Goal: Task Accomplishment & Management: Use online tool/utility

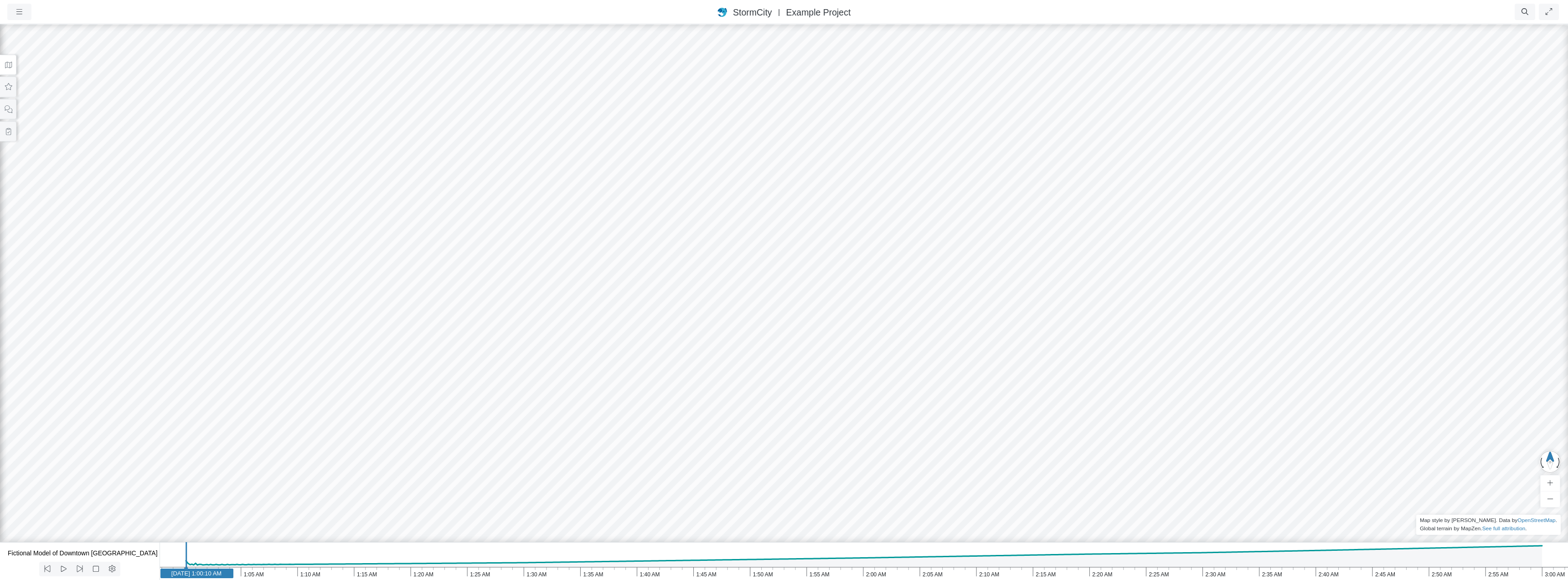
click at [722, 298] on div at bounding box center [784, 301] width 1568 height 557
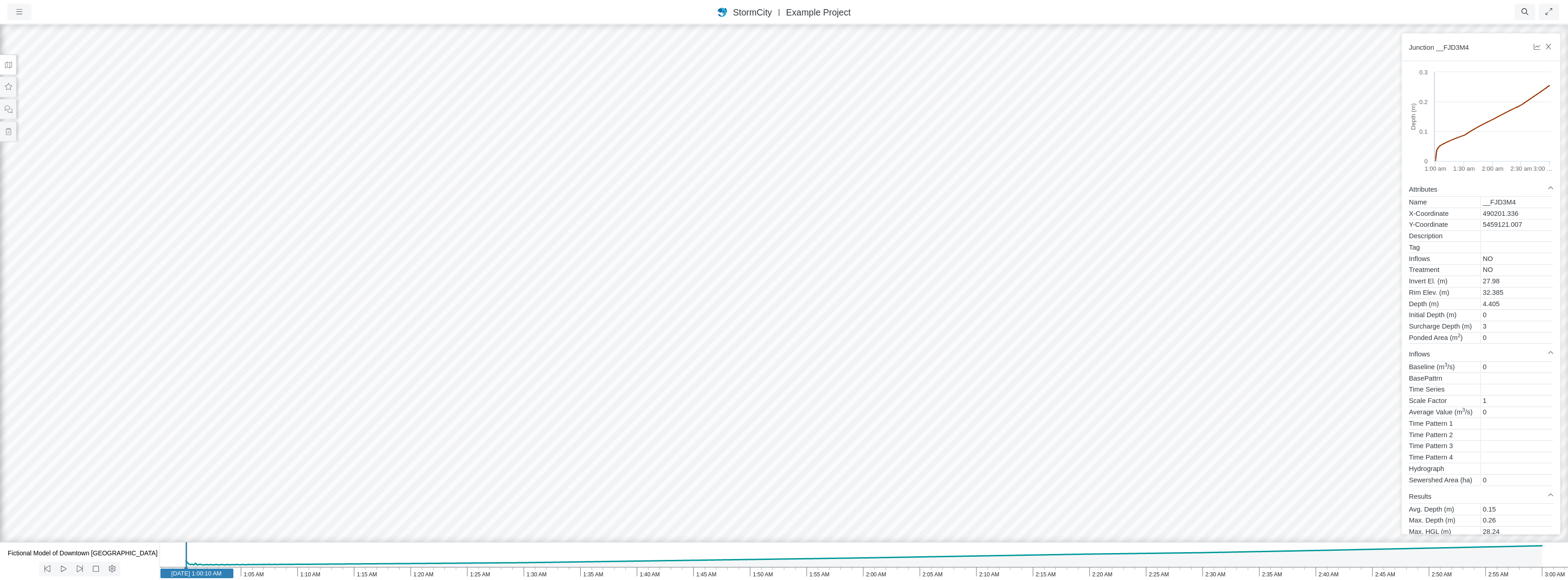
click at [770, 377] on div at bounding box center [784, 301] width 1568 height 557
click at [774, 381] on div at bounding box center [784, 301] width 1568 height 557
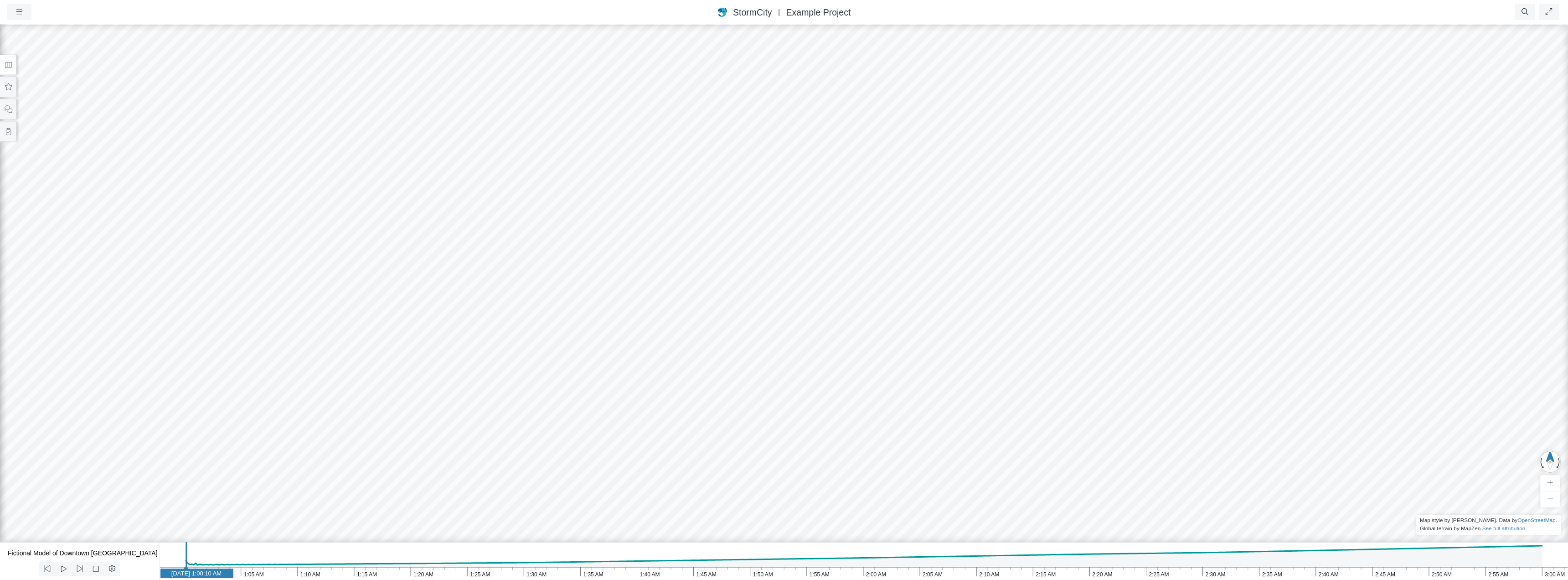
click at [774, 381] on div at bounding box center [784, 301] width 1568 height 557
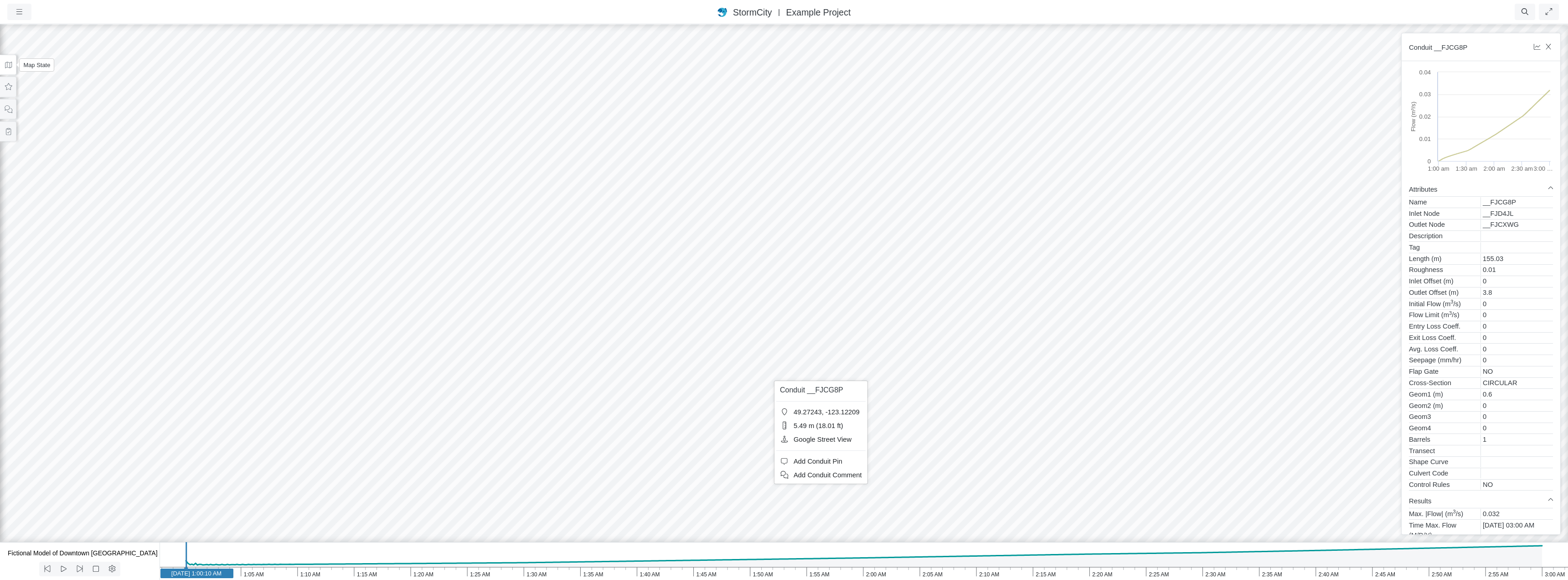
click at [10, 65] on icon at bounding box center [8, 65] width 9 height 7
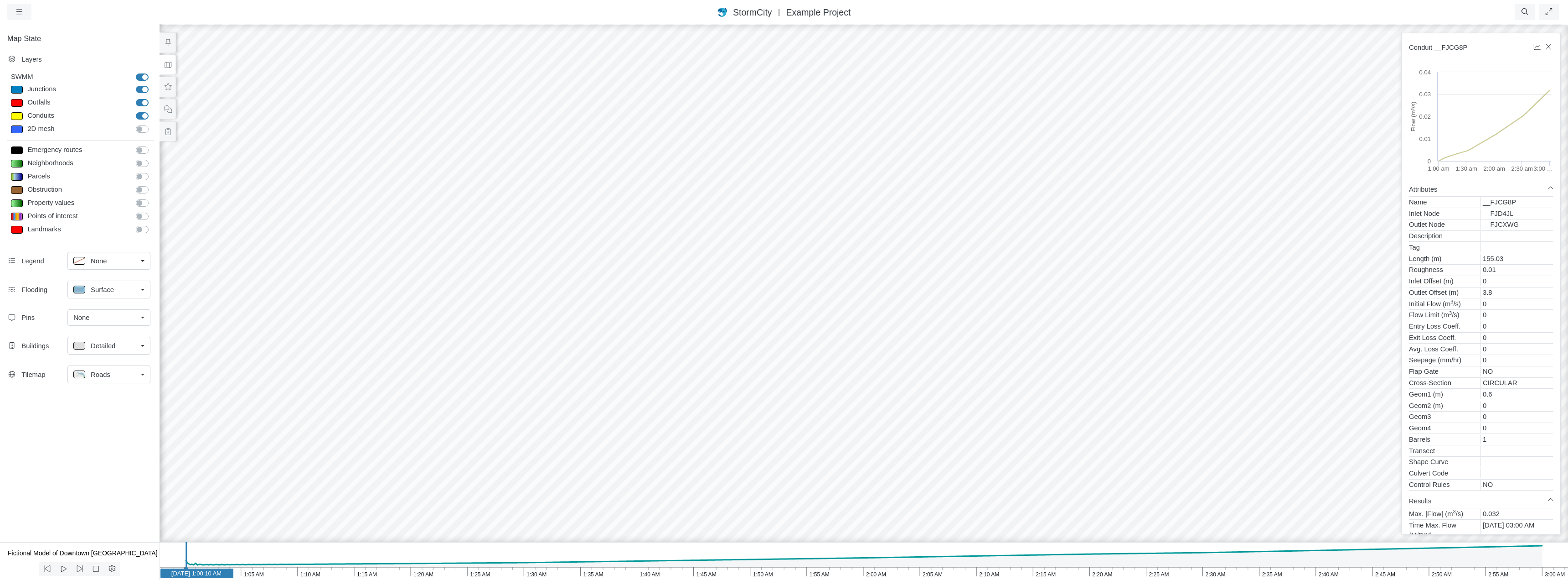
click at [152, 159] on label "Neighborhoods" at bounding box center [152, 159] width 0 height 0
click at [142, 162] on input "Neighborhoods" at bounding box center [139, 163] width 7 height 9
click at [662, 387] on div at bounding box center [864, 301] width 1568 height 557
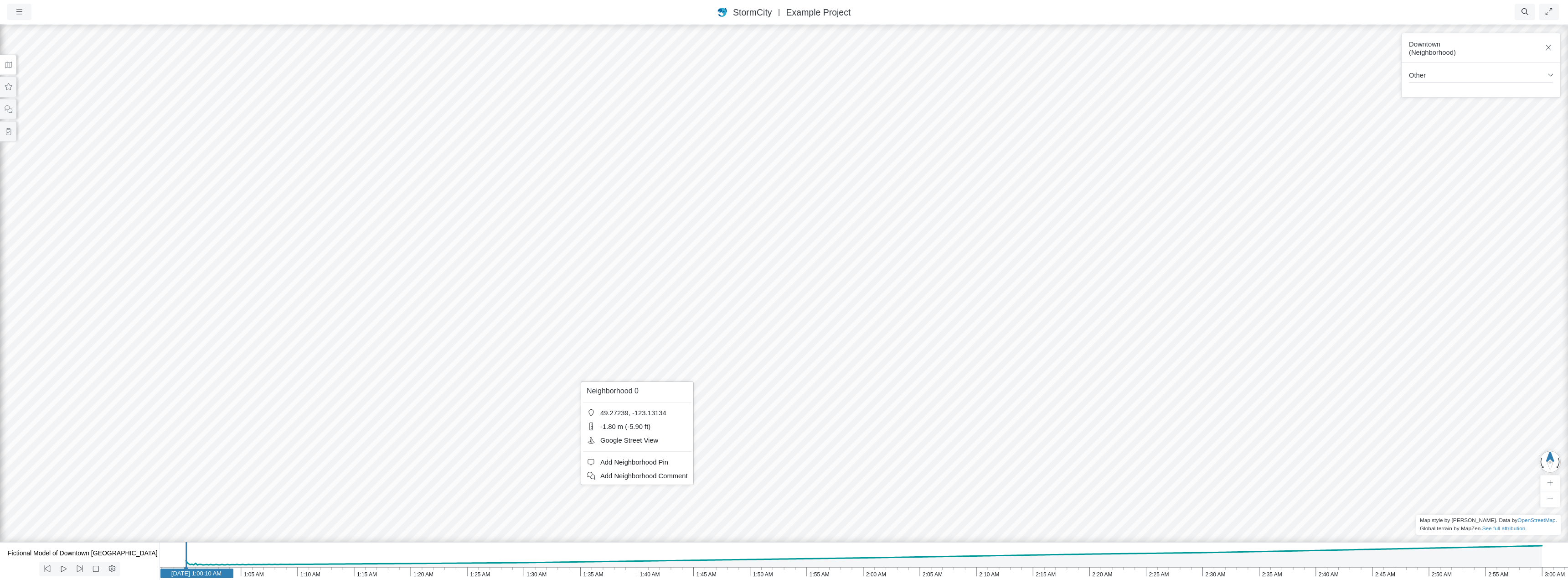
click at [486, 381] on div at bounding box center [784, 301] width 1568 height 557
click at [1551, 75] on link "Other" at bounding box center [1482, 76] width 144 height 12
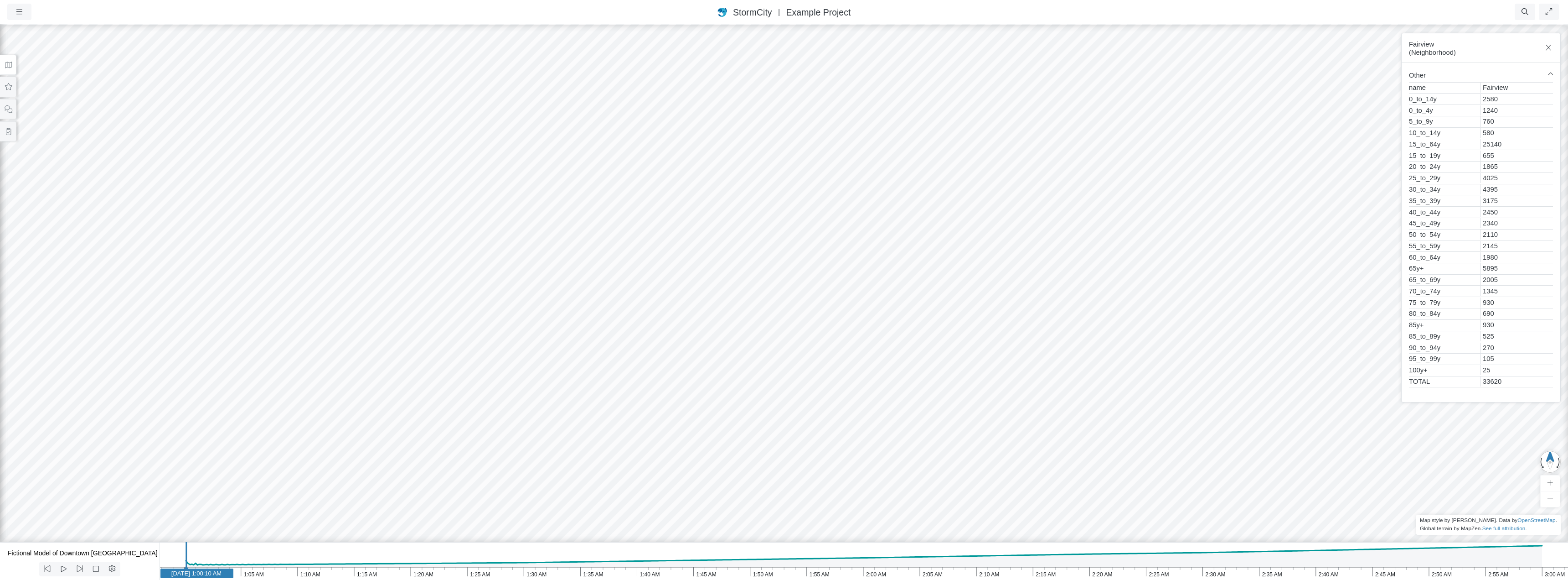
click at [1551, 75] on link "Other" at bounding box center [1482, 76] width 144 height 12
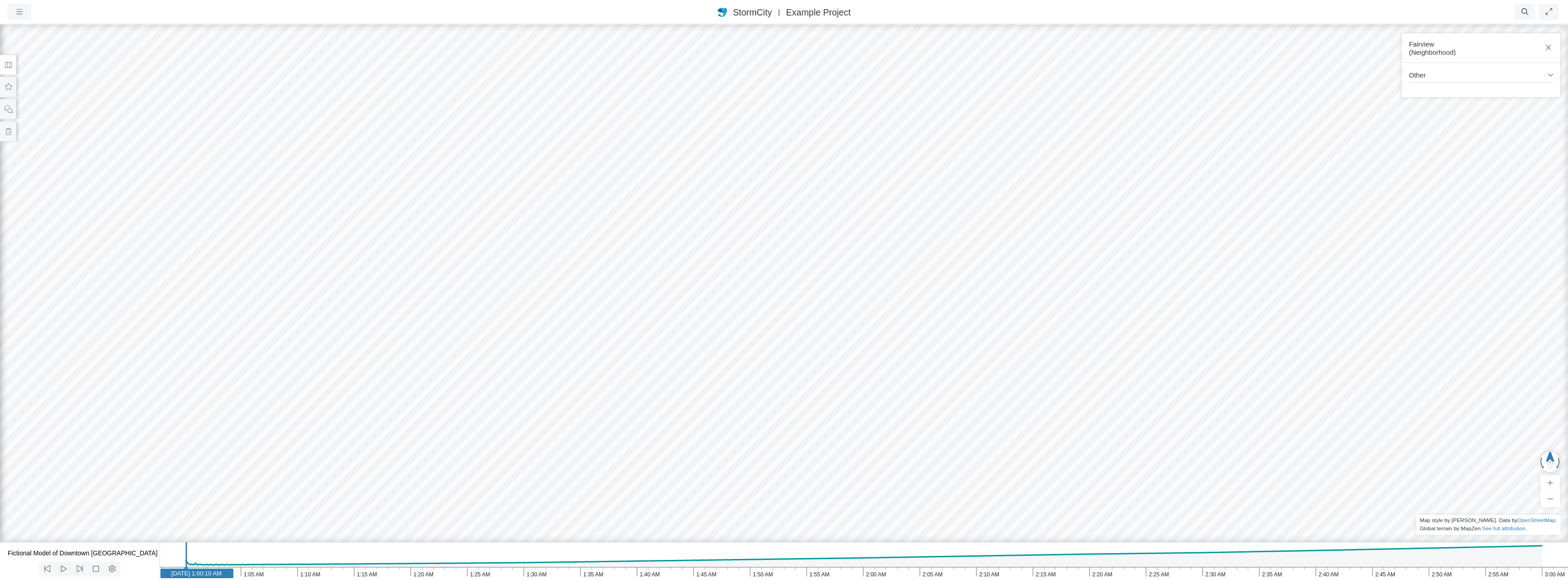
click at [279, 213] on div at bounding box center [784, 301] width 1568 height 557
drag, startPoint x: 242, startPoint y: 224, endPoint x: 1075, endPoint y: 268, distance: 834.2
click at [1075, 268] on div at bounding box center [784, 301] width 1568 height 557
drag, startPoint x: 831, startPoint y: 455, endPoint x: 746, endPoint y: 299, distance: 177.7
drag, startPoint x: 919, startPoint y: 426, endPoint x: 727, endPoint y: 377, distance: 198.2
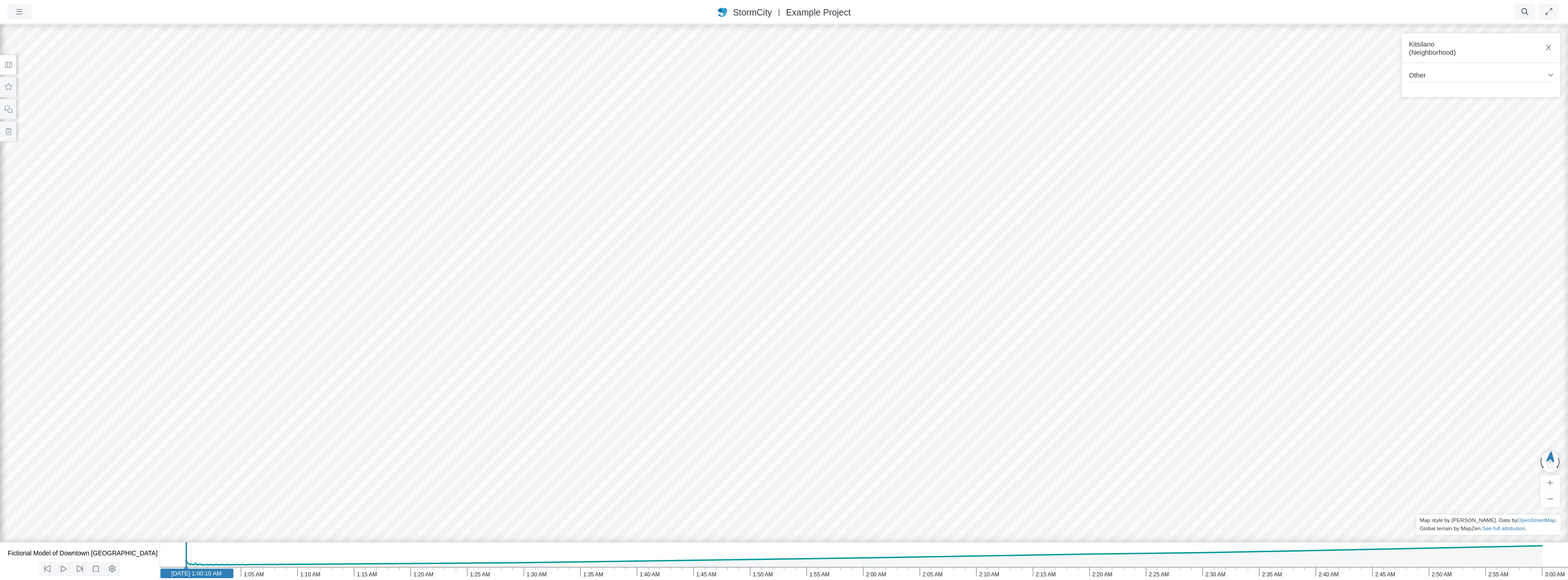
click at [727, 377] on div at bounding box center [784, 301] width 1568 height 557
drag, startPoint x: 483, startPoint y: 370, endPoint x: 785, endPoint y: 265, distance: 319.7
click at [518, 239] on div at bounding box center [784, 301] width 1568 height 557
drag, startPoint x: 376, startPoint y: 228, endPoint x: 348, endPoint y: 291, distance: 68.9
drag, startPoint x: 826, startPoint y: 430, endPoint x: 637, endPoint y: 271, distance: 247.0
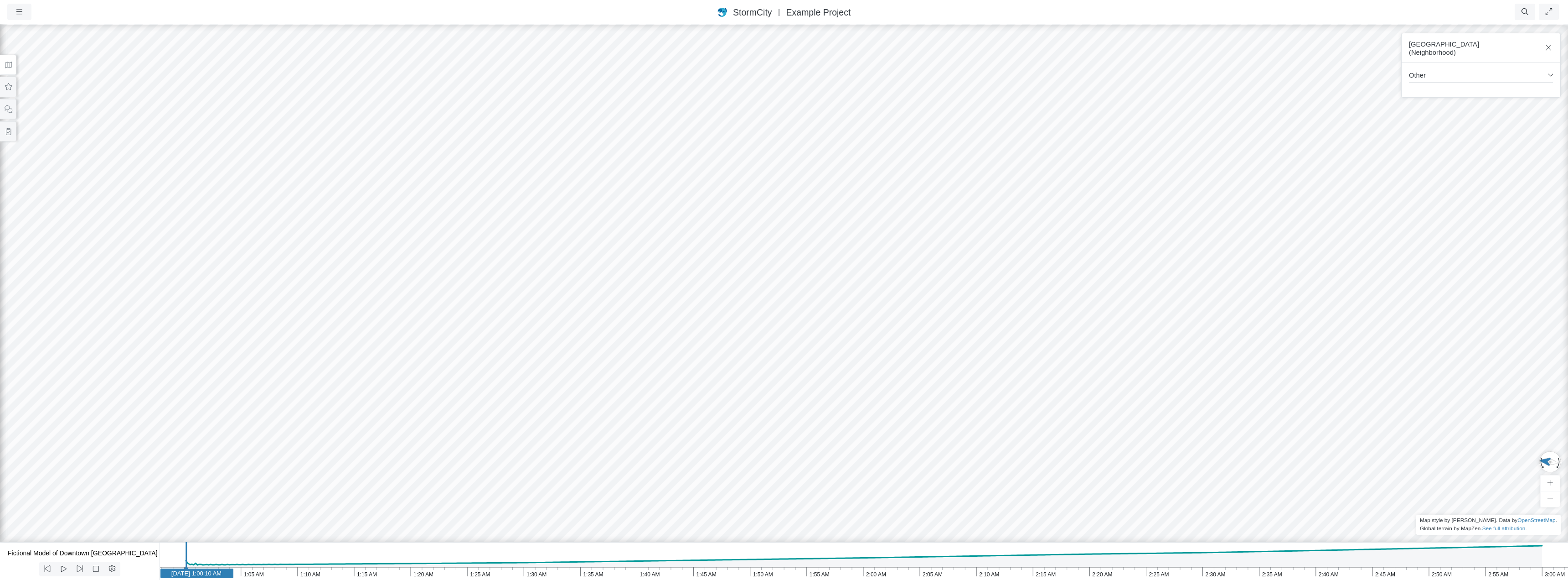
click at [637, 271] on div at bounding box center [784, 301] width 1568 height 557
drag, startPoint x: 915, startPoint y: 301, endPoint x: 369, endPoint y: 288, distance: 546.2
click at [6, 67] on icon at bounding box center [8, 65] width 9 height 7
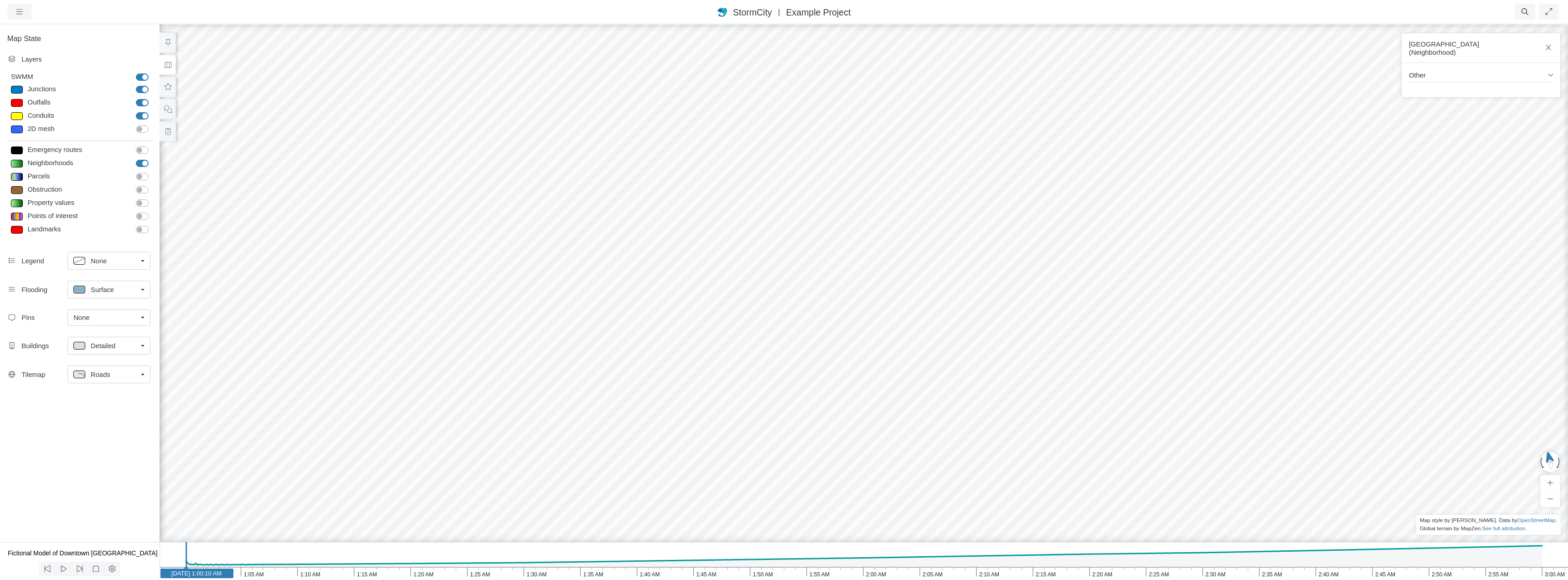
click at [152, 159] on label "Neighborhoods" at bounding box center [152, 159] width 0 height 0
click at [143, 163] on input "Neighborhoods" at bounding box center [139, 163] width 7 height 9
checkbox input "false"
click at [137, 320] on link "None" at bounding box center [109, 317] width 83 height 16
click at [101, 400] on span "Manage Pins..." at bounding box center [96, 399] width 45 height 10
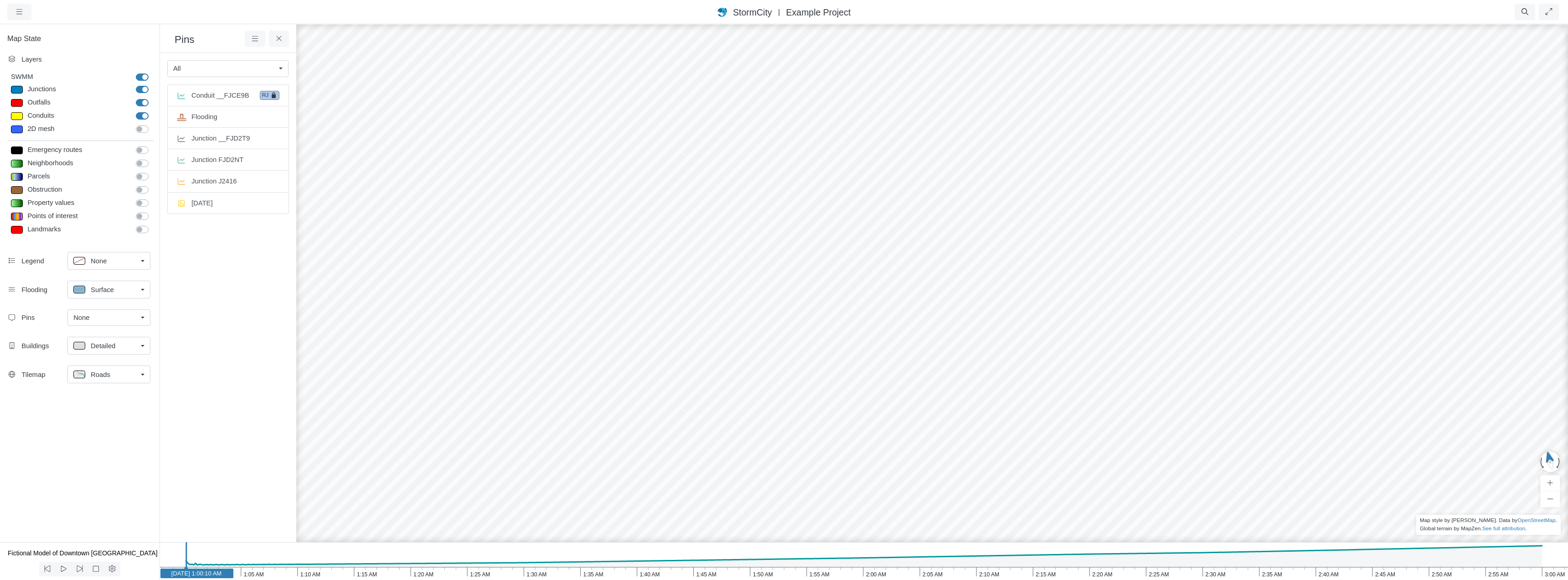
click at [950, 174] on div at bounding box center [1023, 301] width 1568 height 557
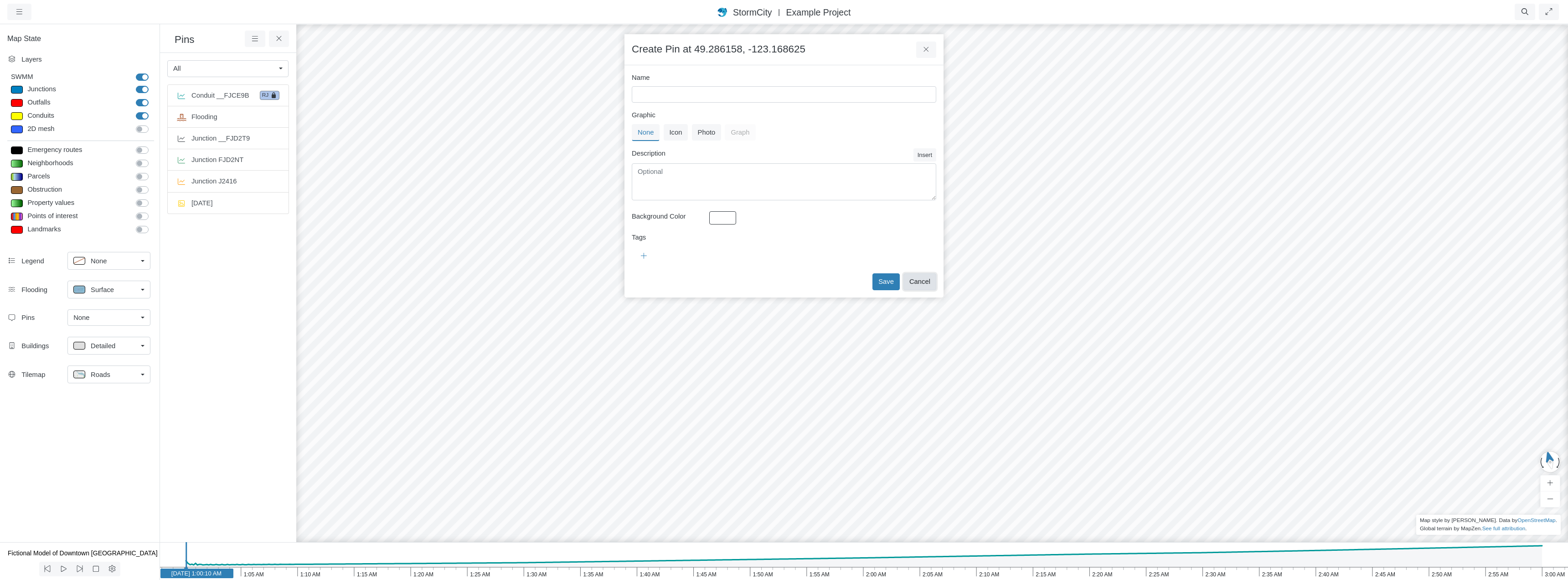
click at [921, 281] on button "Cancel" at bounding box center [919, 281] width 33 height 16
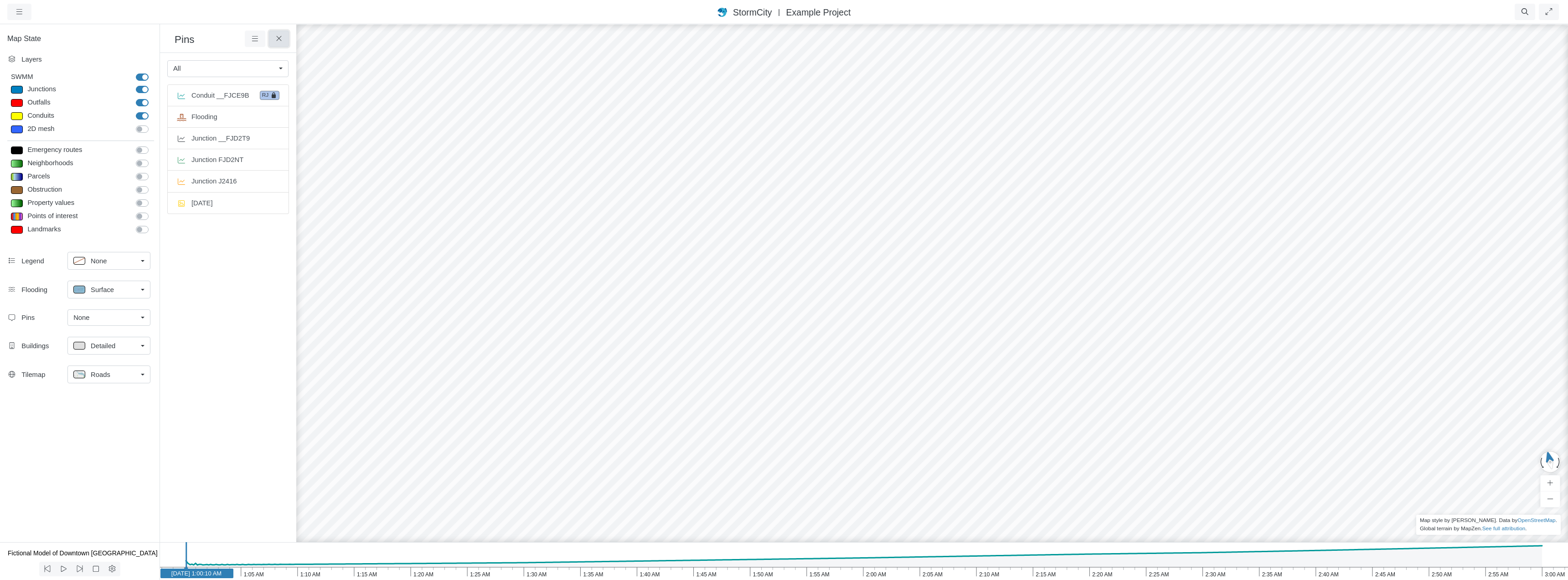
click at [279, 37] on icon at bounding box center [279, 38] width 9 height 7
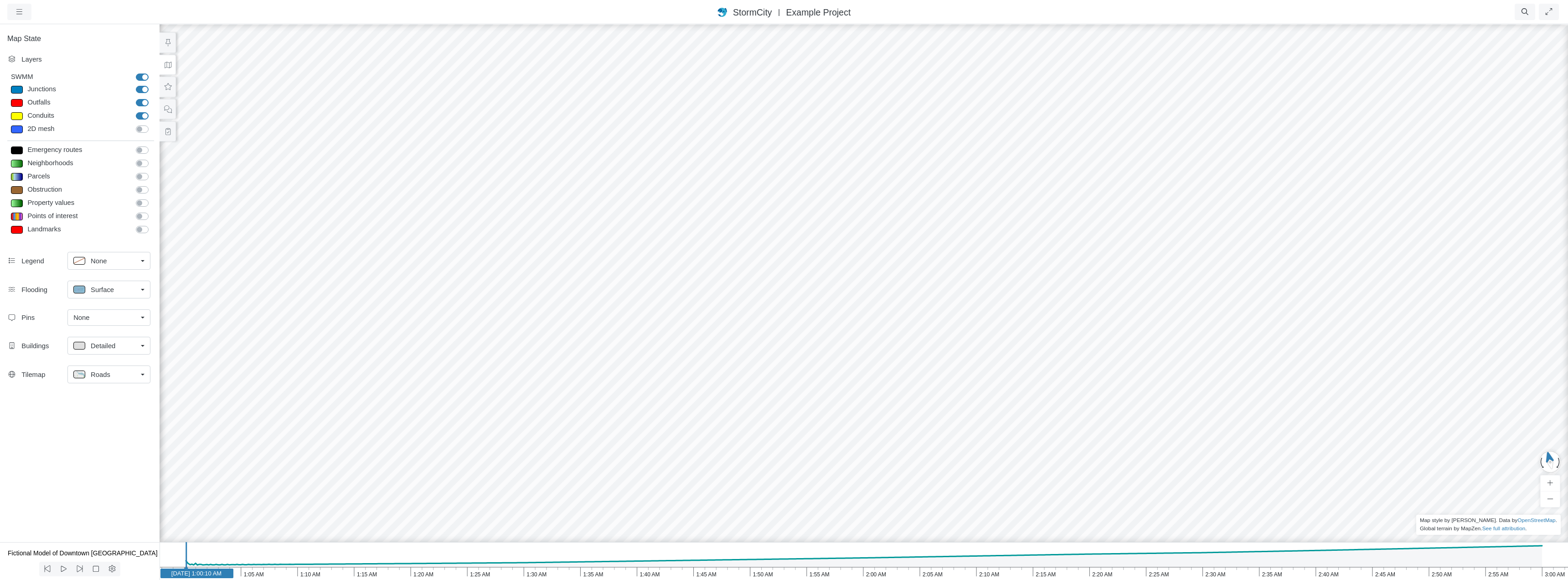
click at [874, 208] on div at bounding box center [864, 301] width 1568 height 557
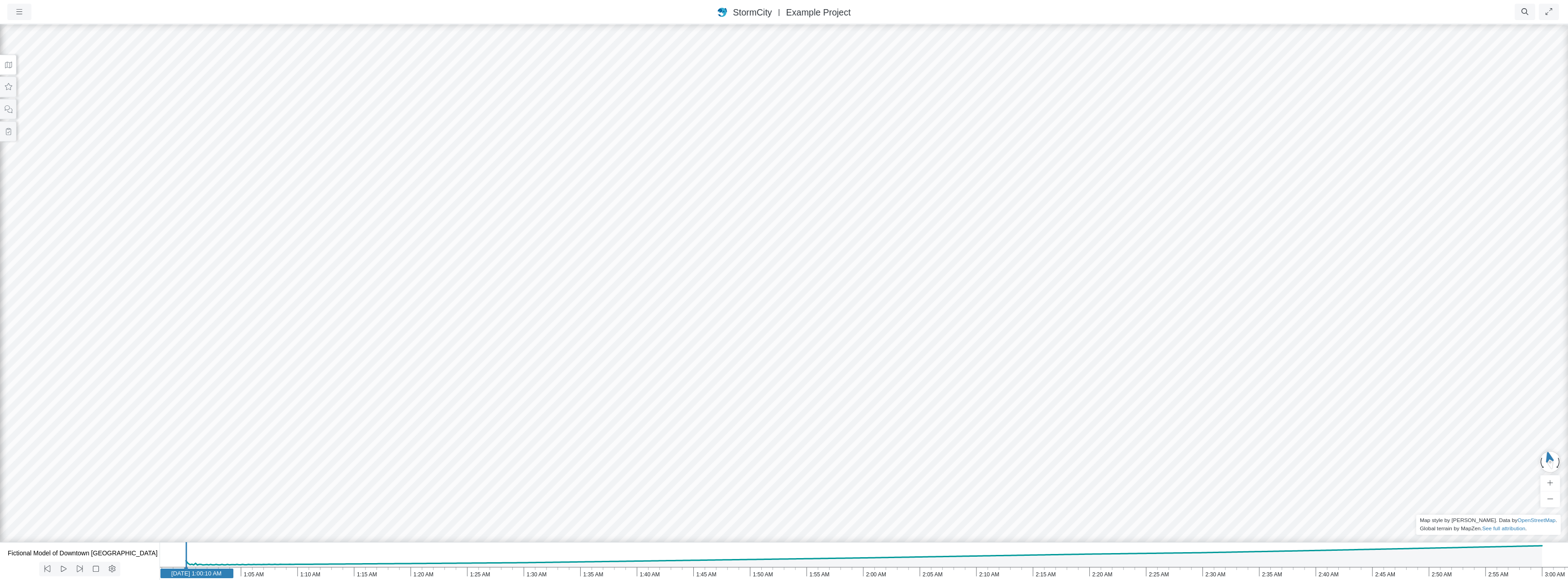
drag, startPoint x: 911, startPoint y: 188, endPoint x: 899, endPoint y: 307, distance: 119.6
click at [899, 307] on div at bounding box center [784, 301] width 1568 height 557
click at [714, 332] on div at bounding box center [784, 301] width 1568 height 557
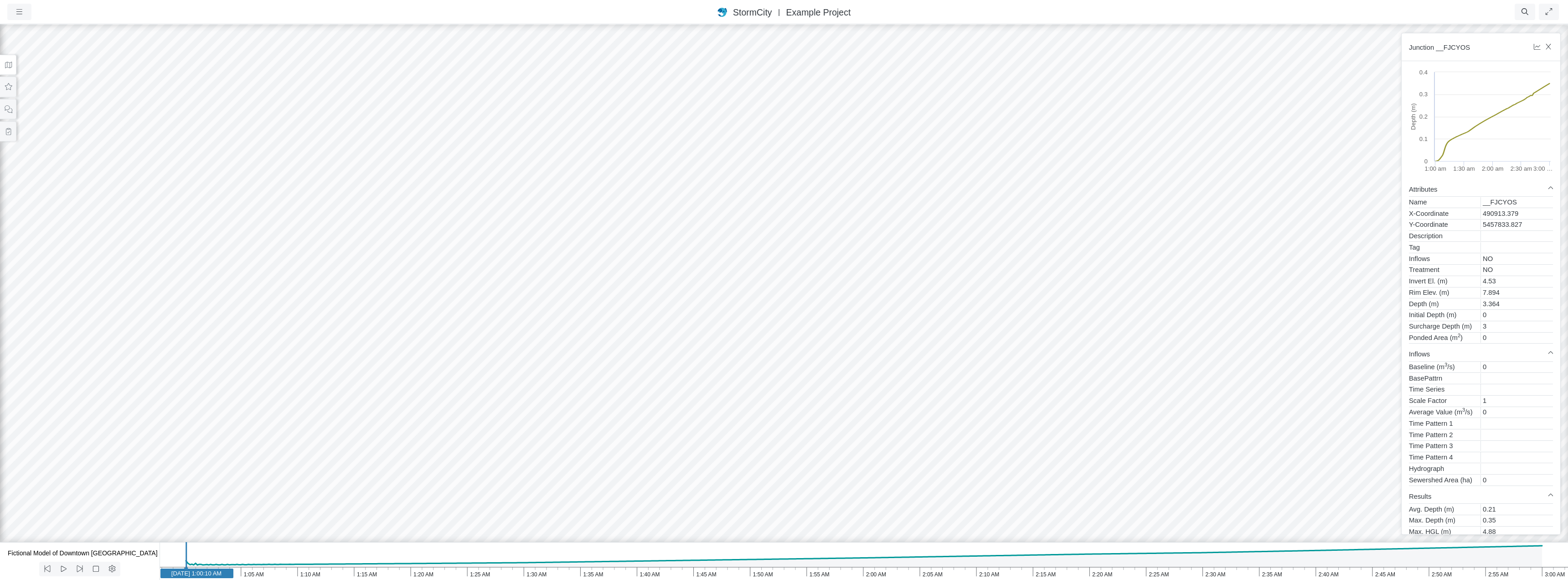
click at [736, 351] on div at bounding box center [784, 301] width 1568 height 557
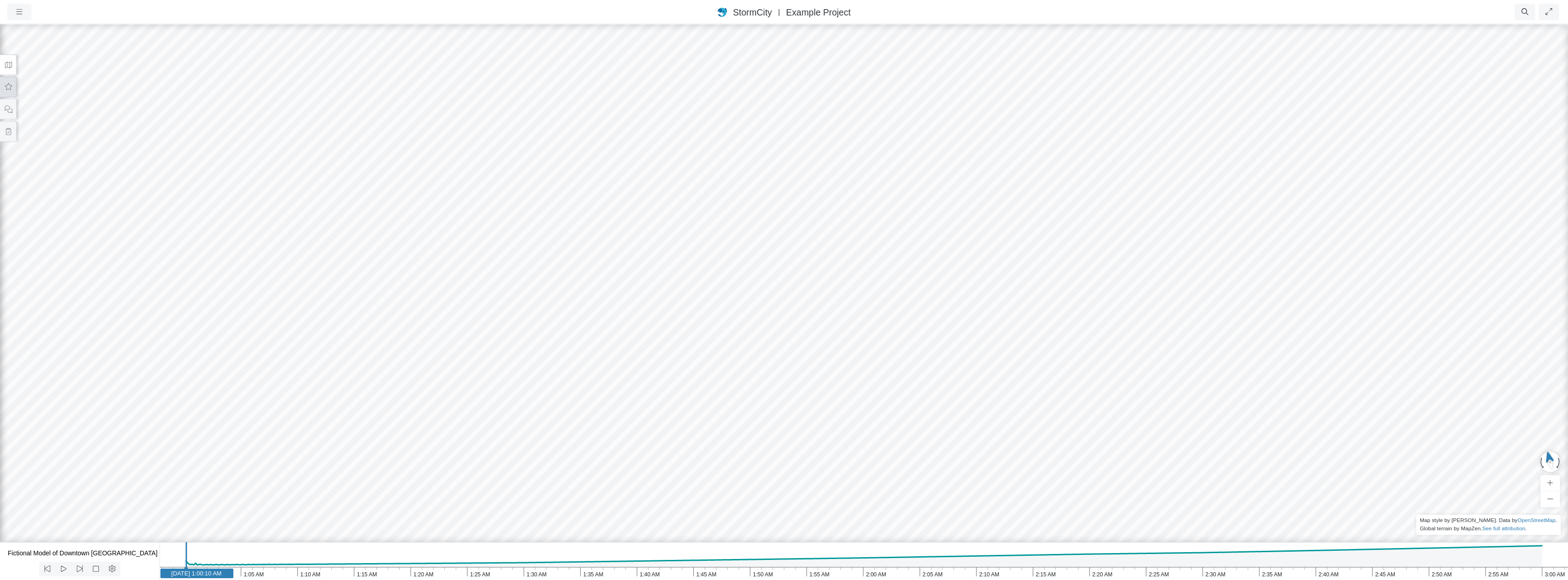
click at [5, 90] on icon at bounding box center [8, 87] width 9 height 7
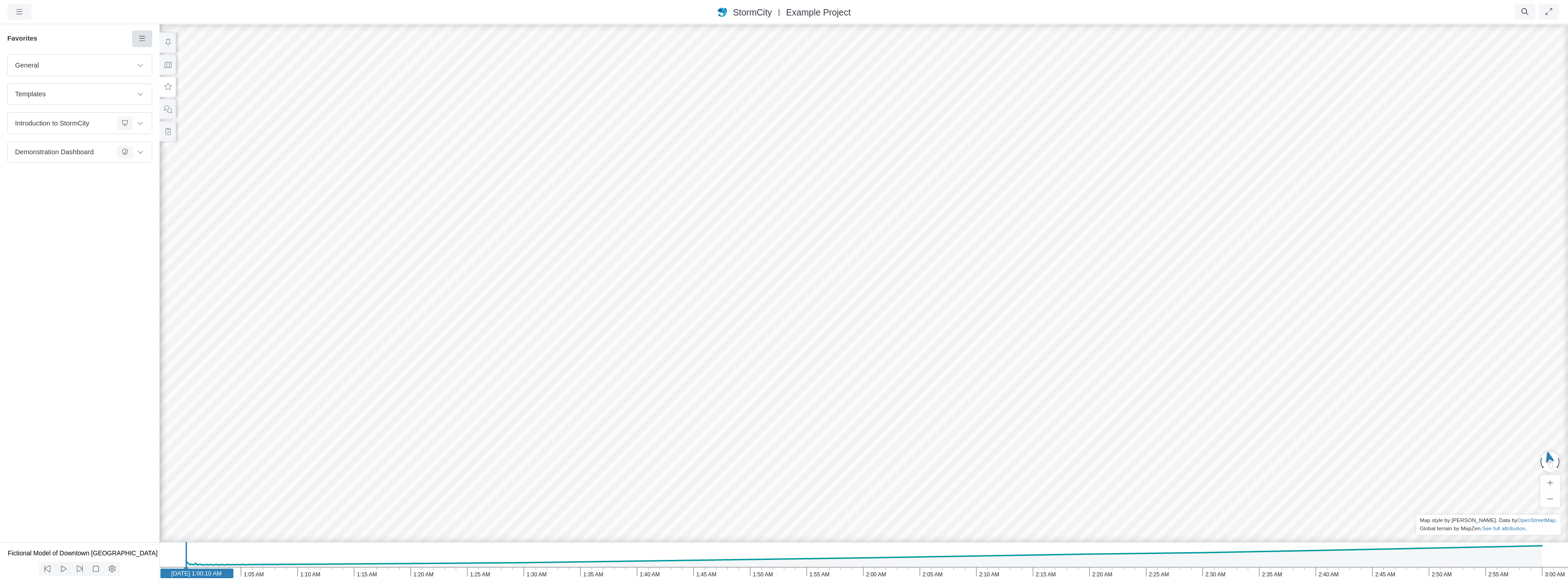
click at [139, 39] on icon at bounding box center [142, 38] width 9 height 7
click at [99, 124] on span "Introduction to StormCity" at bounding box center [64, 123] width 99 height 10
click at [144, 123] on button at bounding box center [140, 123] width 15 height 14
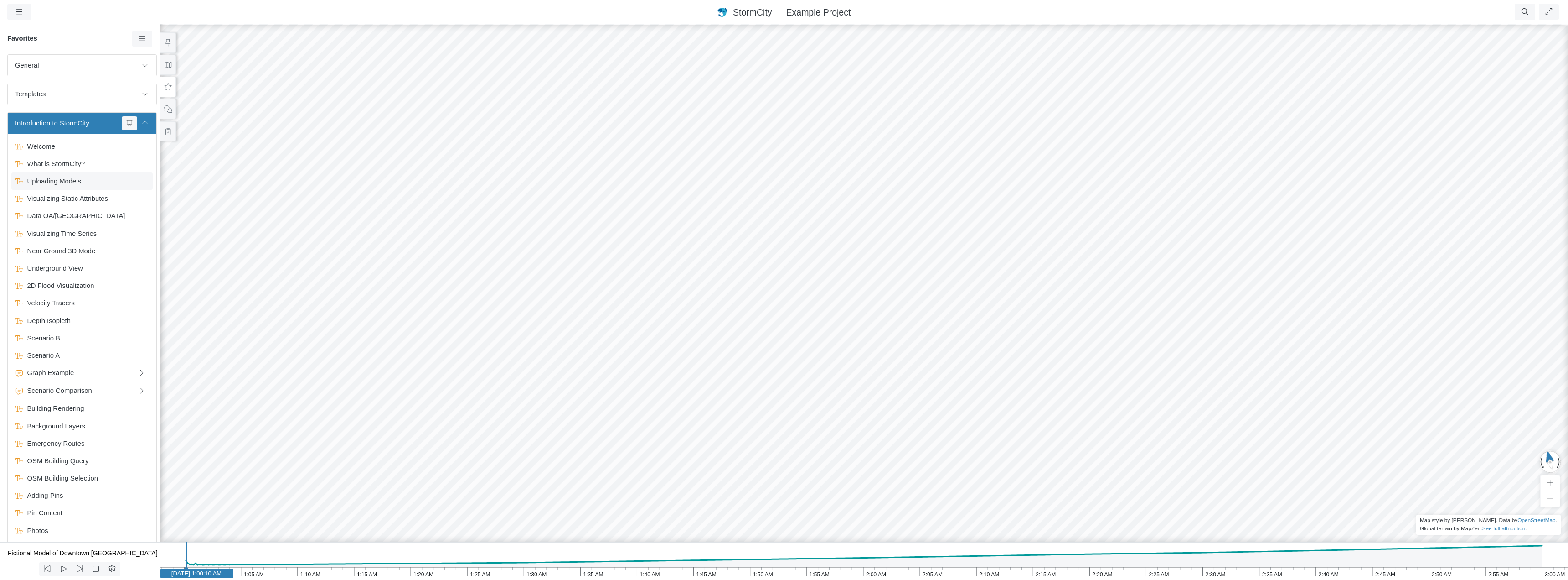
click at [68, 179] on span "Uploading Models" at bounding box center [83, 181] width 119 height 10
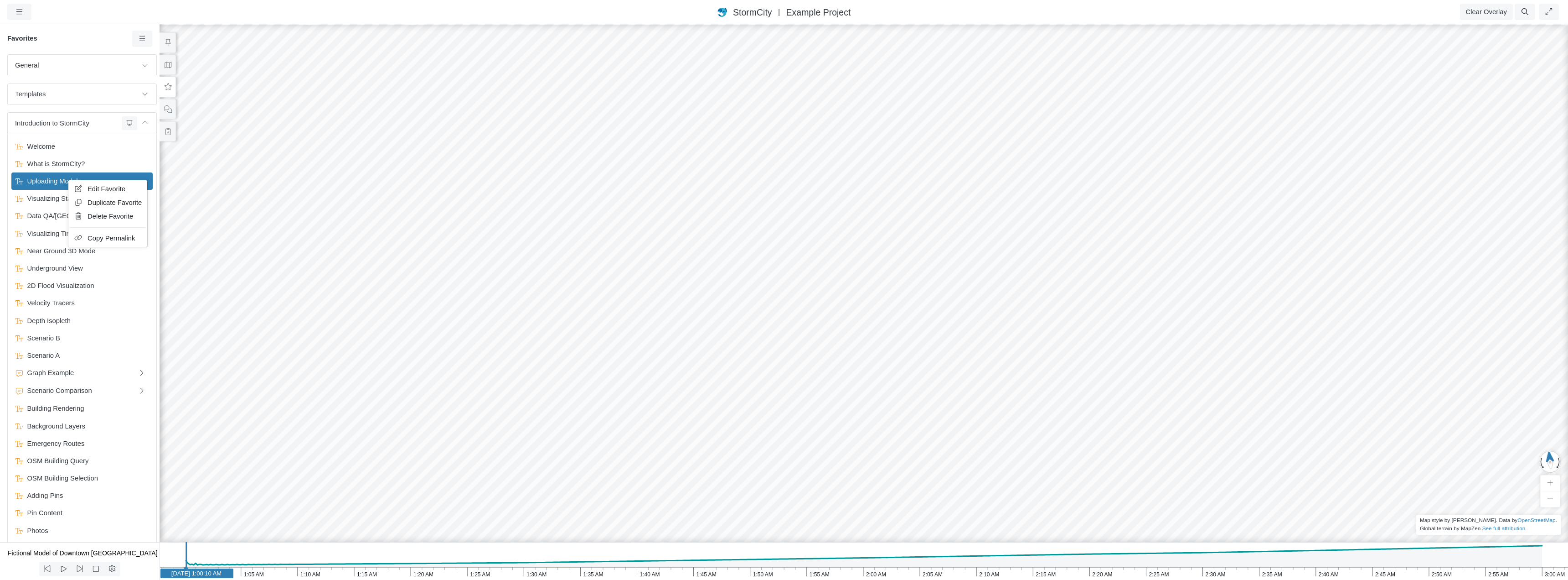
click at [90, 187] on span "Edit Favorite" at bounding box center [106, 188] width 38 height 7
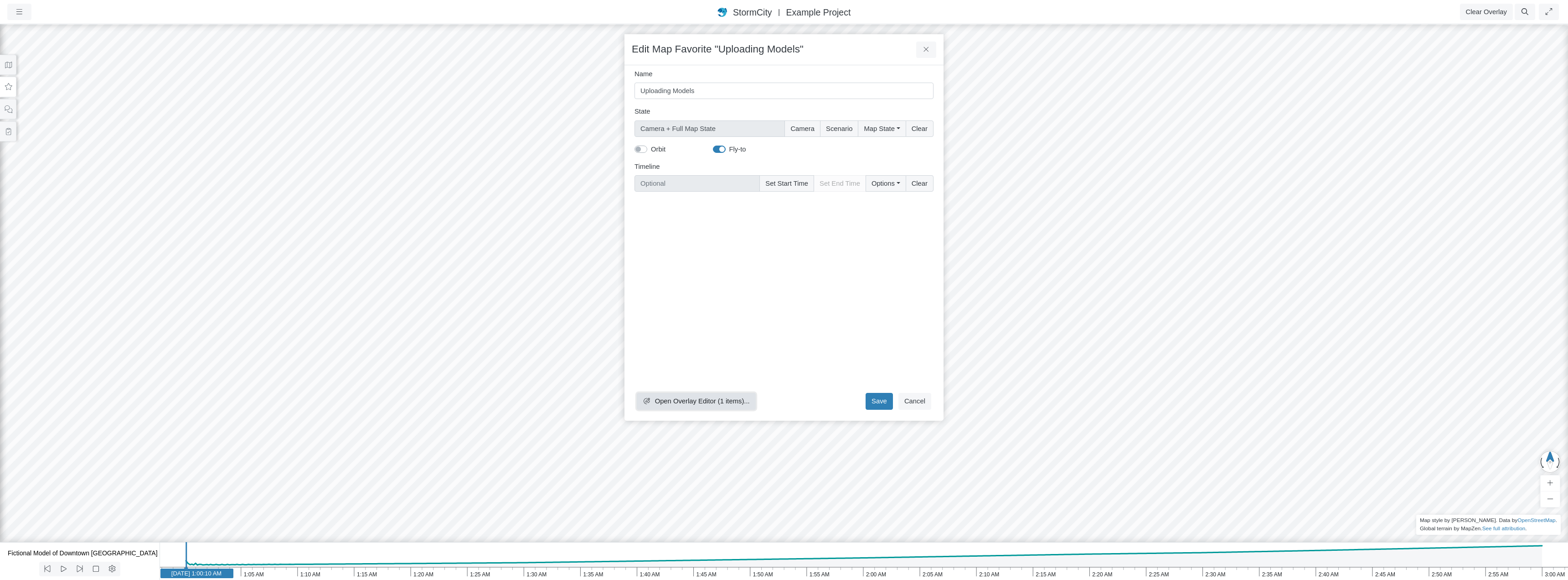
click at [693, 401] on span "Open Overlay Editor (1 items)..." at bounding box center [702, 401] width 94 height 7
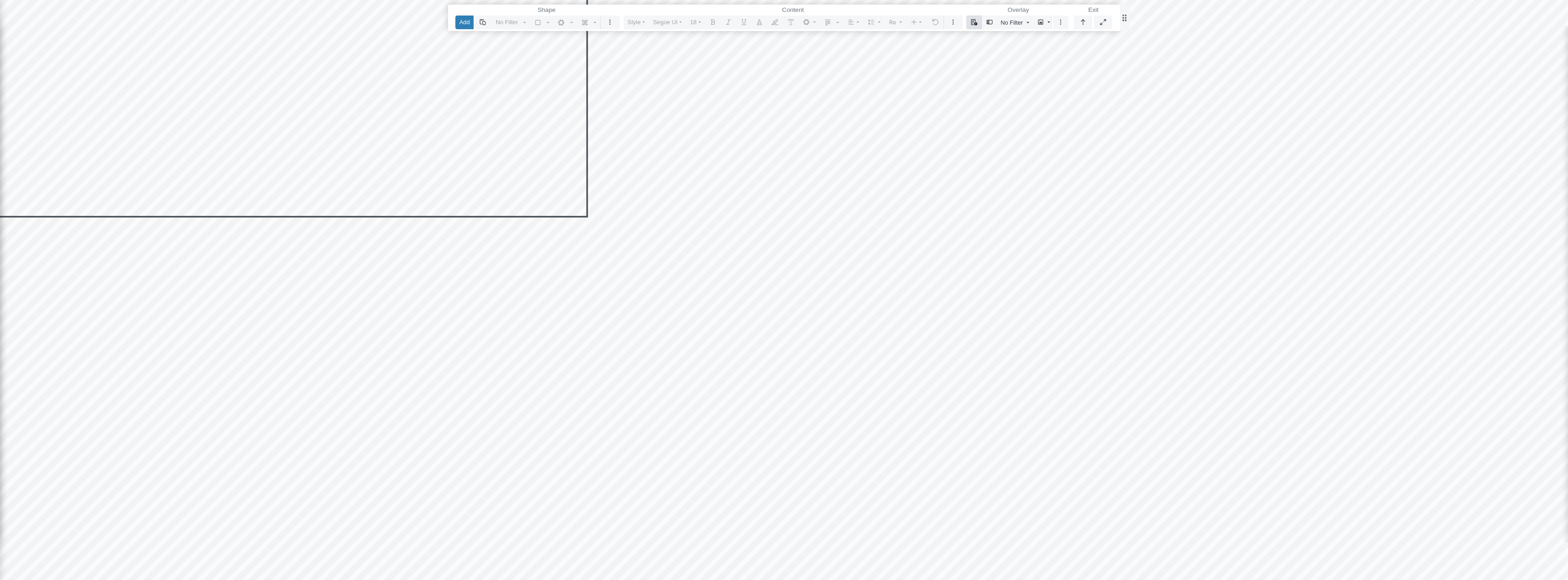
click at [976, 21] on icon "button" at bounding box center [975, 22] width 6 height 6
click at [989, 41] on link "Select Template" at bounding box center [1008, 40] width 76 height 14
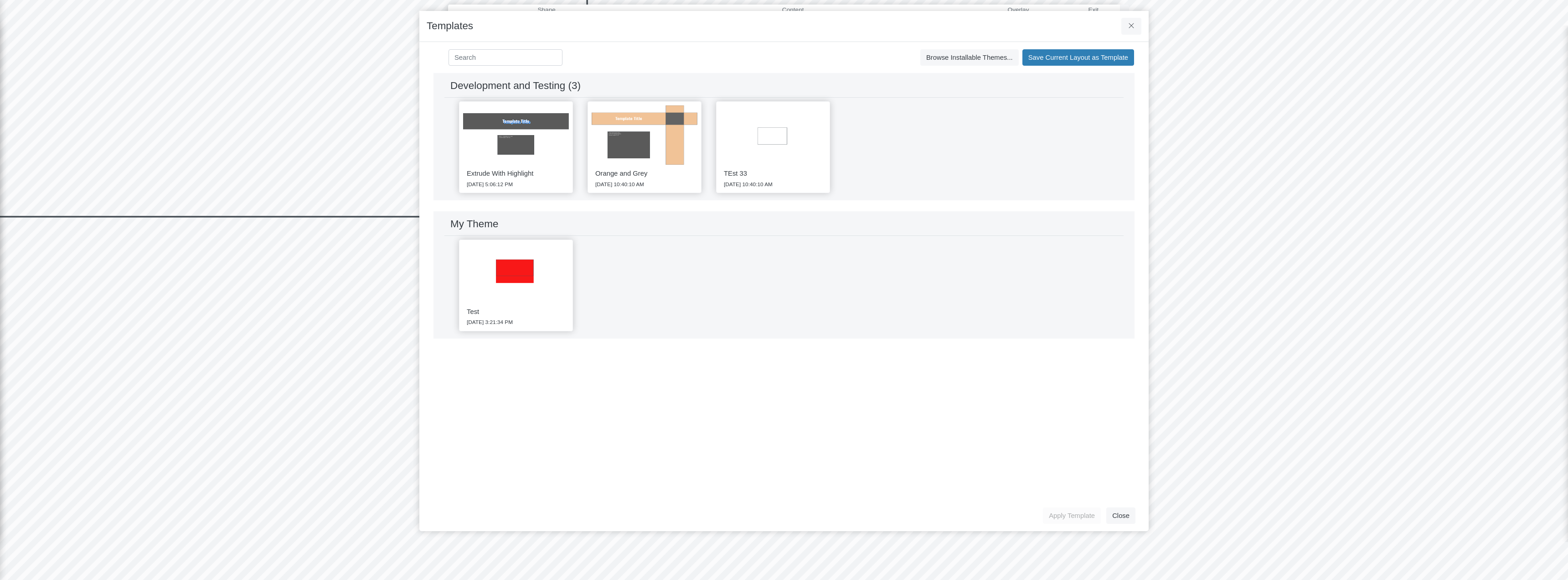
click at [650, 155] on img at bounding box center [645, 135] width 106 height 60
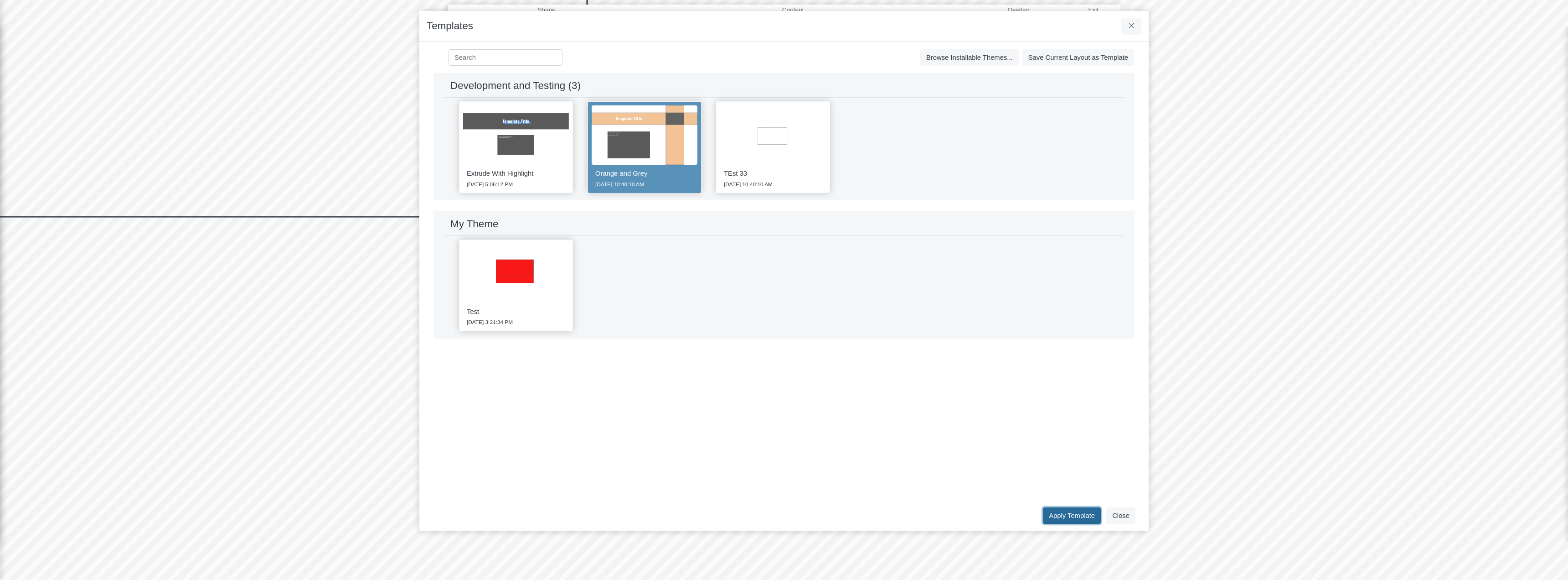
click at [1082, 519] on button "Apply Template" at bounding box center [1072, 515] width 58 height 16
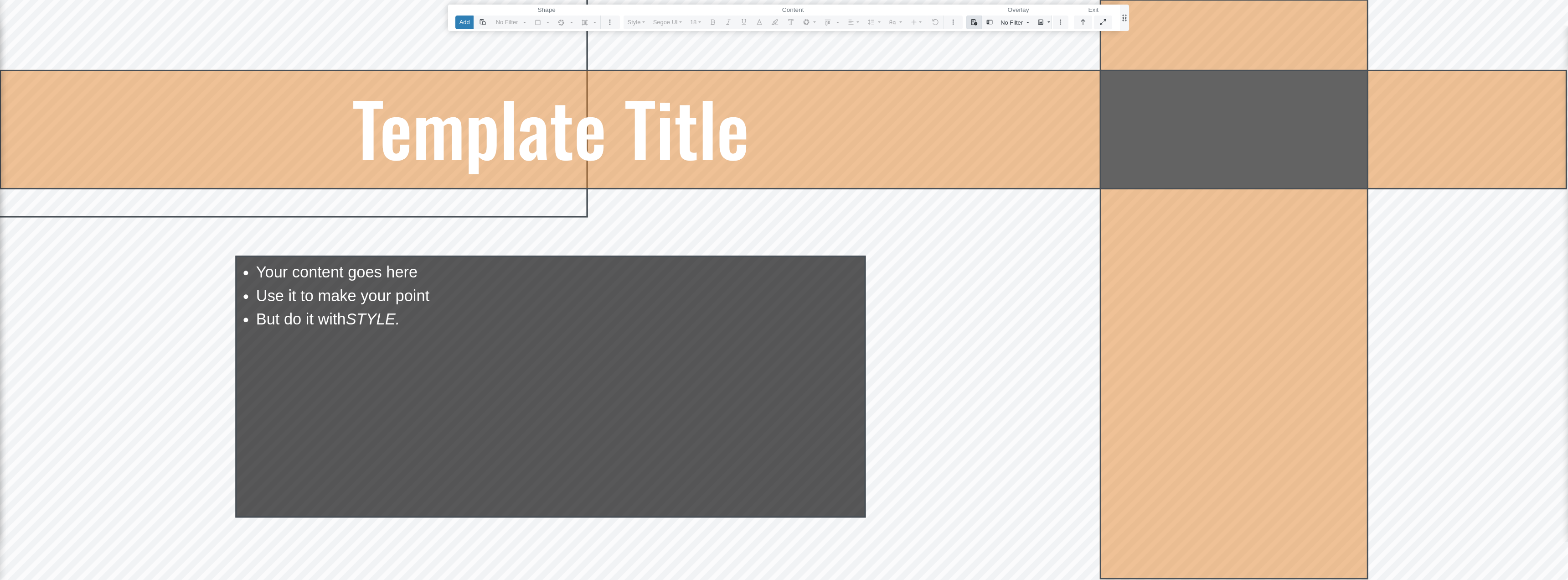
click at [971, 20] on icon "button" at bounding box center [974, 22] width 7 height 6
click at [990, 39] on link "Select Template" at bounding box center [1008, 40] width 76 height 14
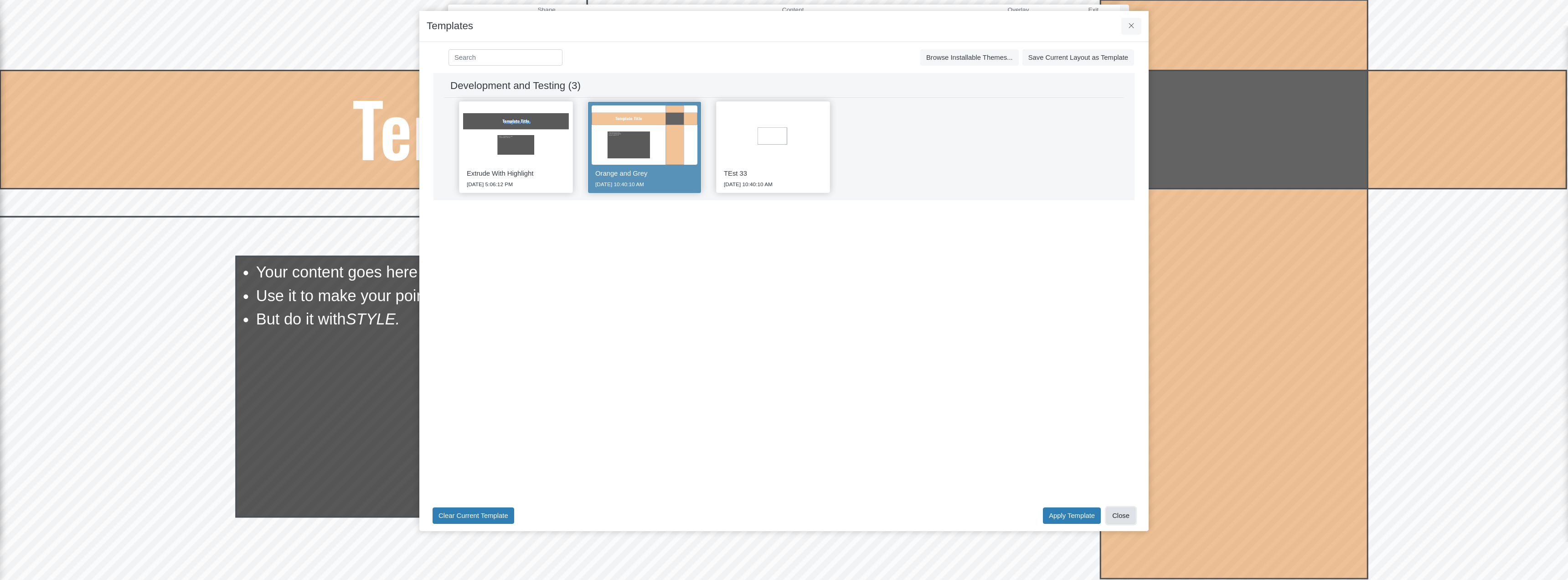
click at [1128, 518] on button "Close" at bounding box center [1121, 515] width 29 height 16
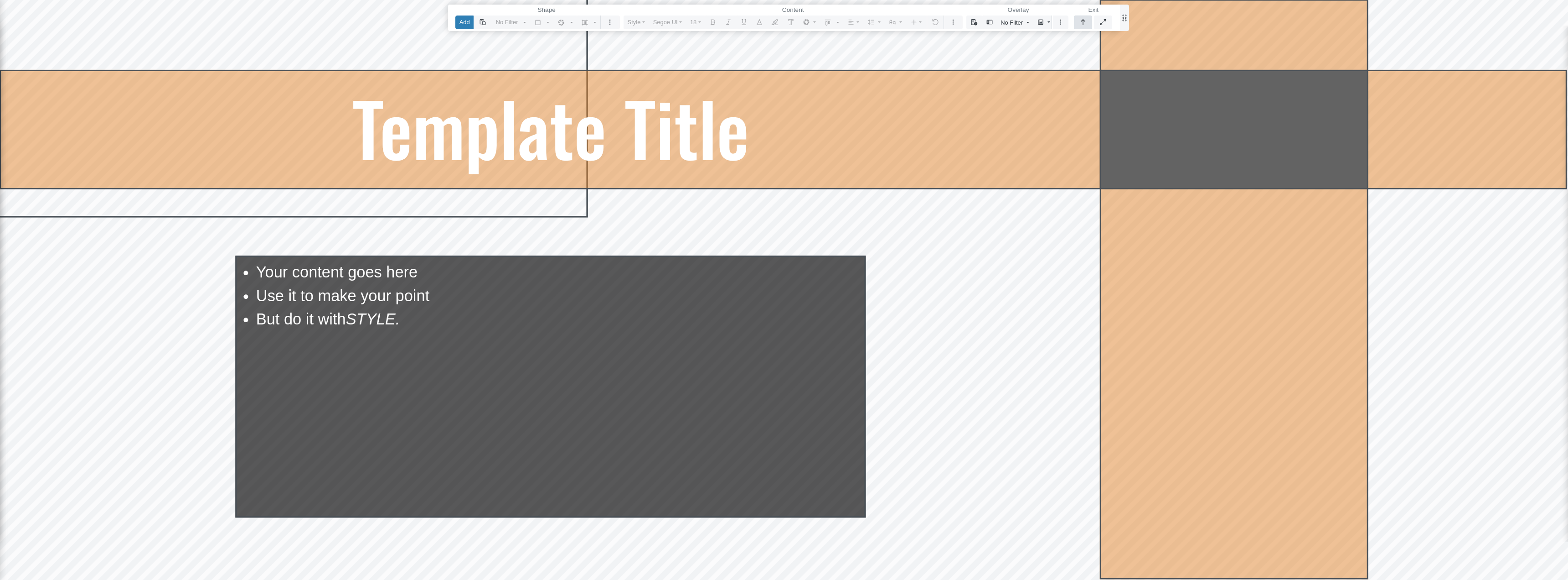
click at [1084, 22] on icon "button" at bounding box center [1083, 22] width 7 height 6
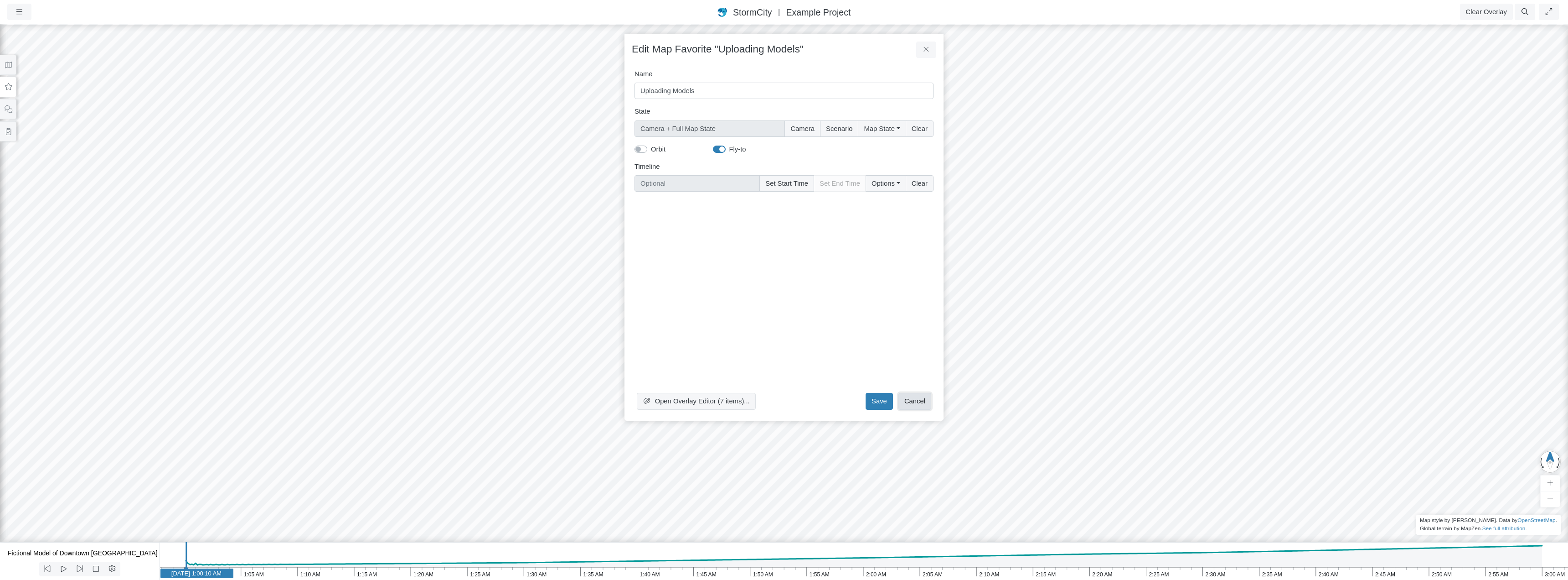
click at [914, 402] on button "Cancel" at bounding box center [915, 401] width 33 height 16
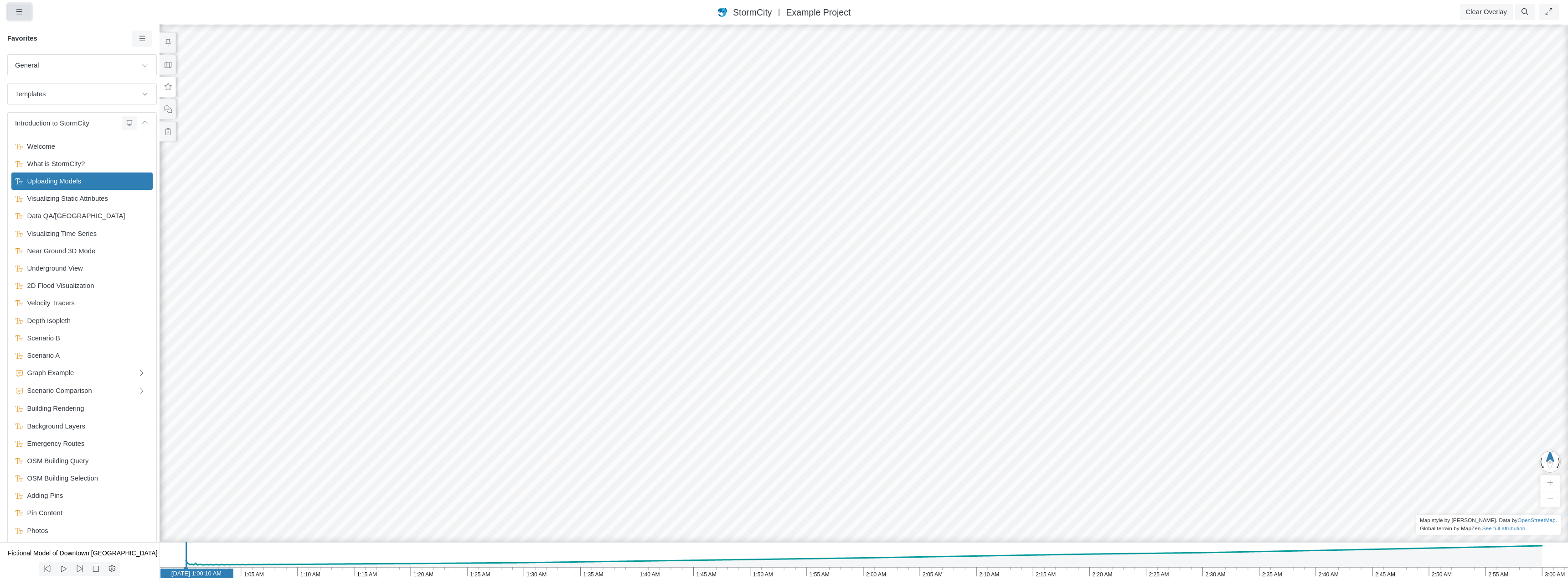
click at [19, 11] on icon "button" at bounding box center [19, 11] width 9 height 7
click at [34, 33] on link "Projects" at bounding box center [44, 30] width 72 height 14
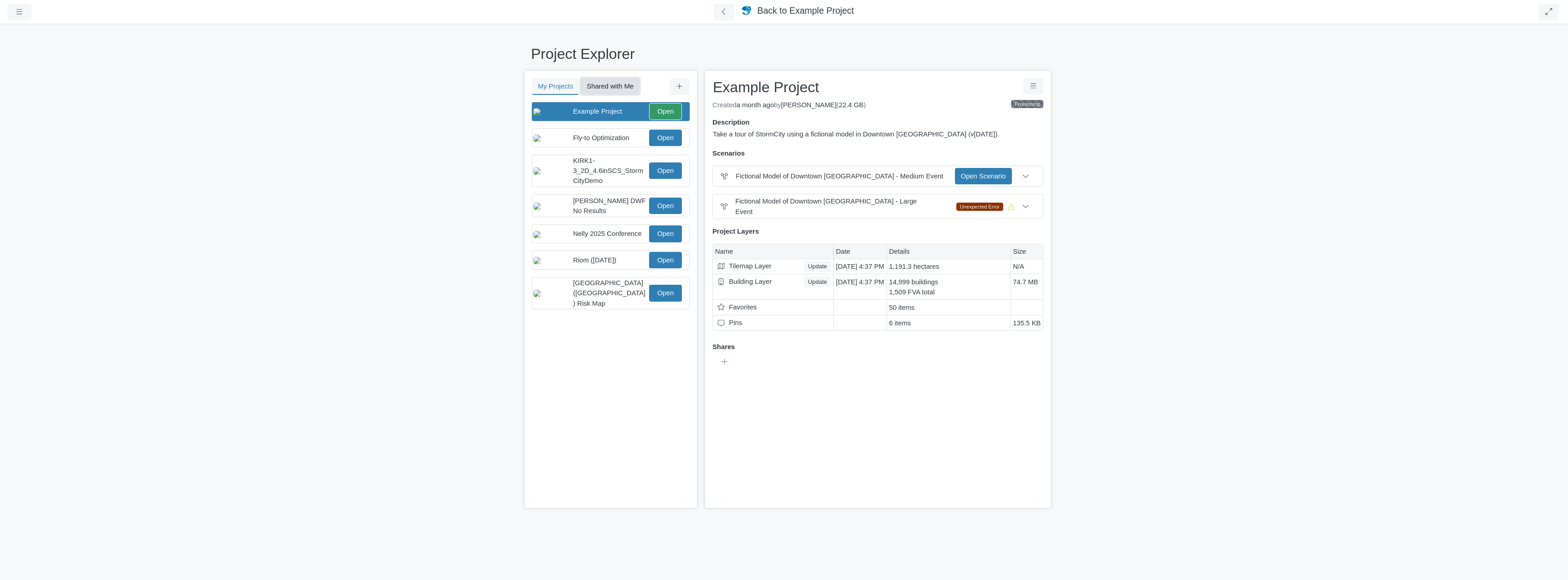
click at [598, 85] on button "Shared with Me" at bounding box center [609, 86] width 58 height 16
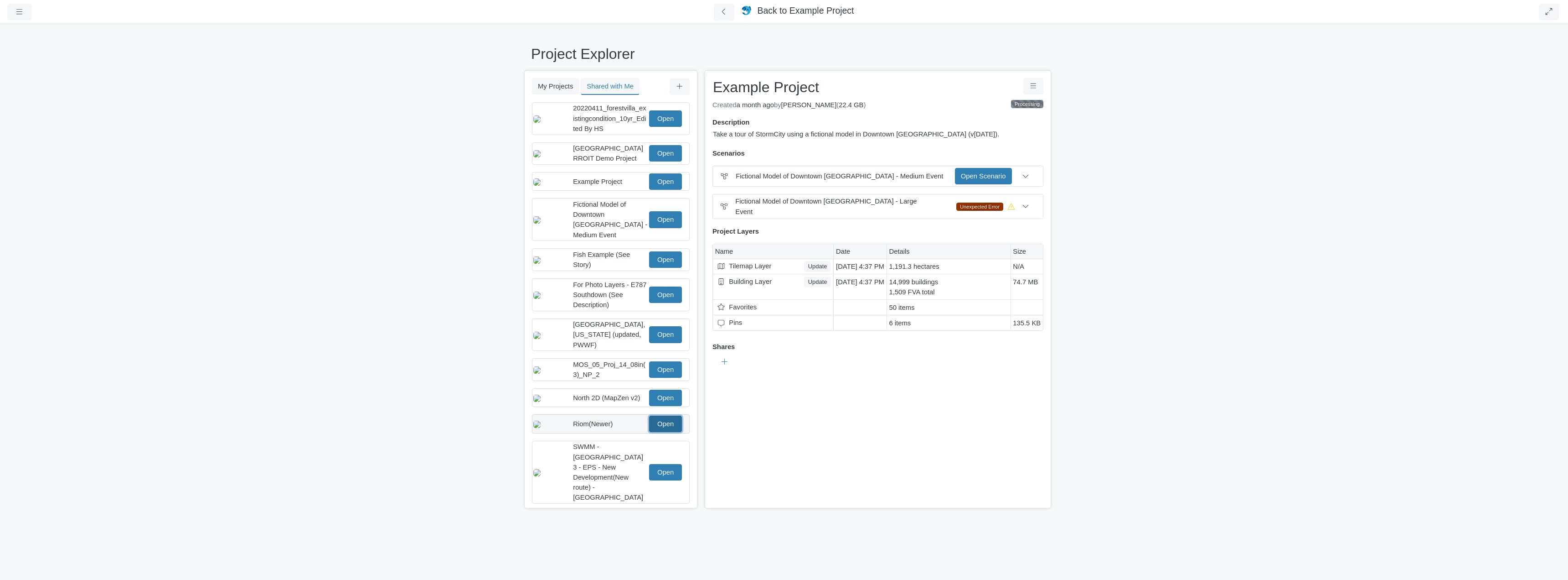
click at [664, 422] on link "Open" at bounding box center [665, 424] width 33 height 16
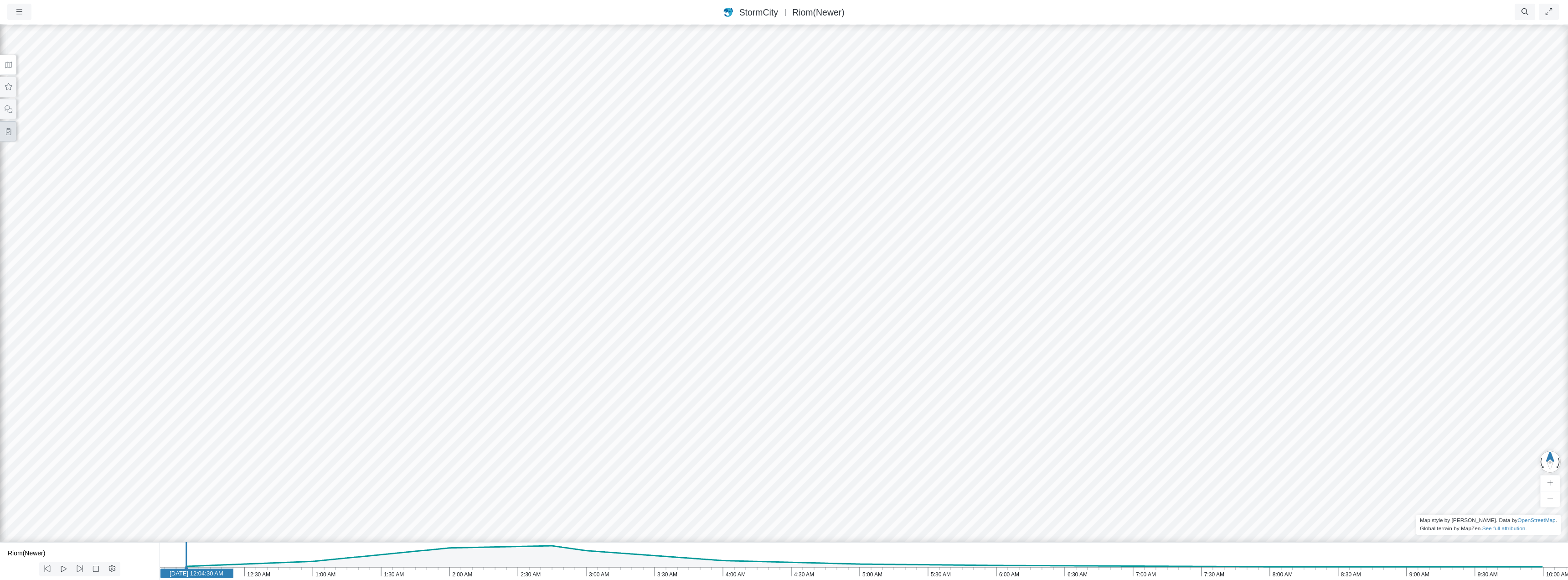
click at [5, 132] on icon at bounding box center [8, 131] width 9 height 7
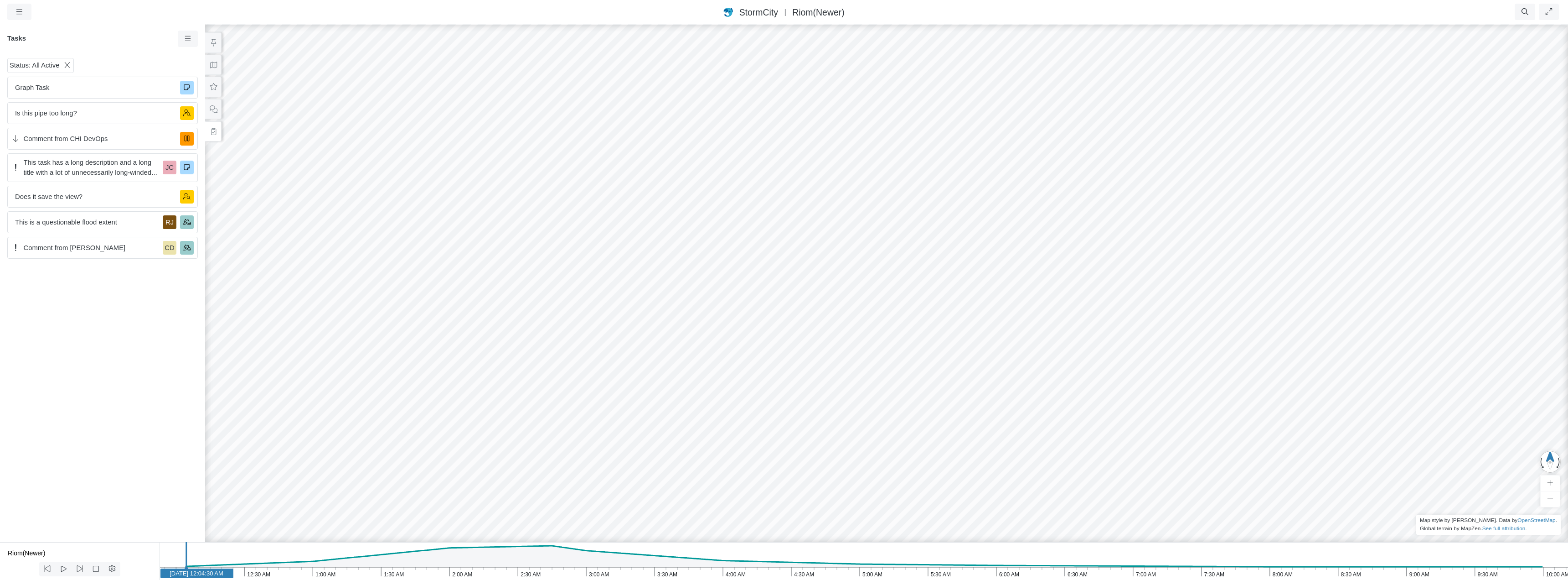
click at [132, 397] on div "Status: All Active Graph Task Is this pipe too long? Comment from CHI DevOps Th…" at bounding box center [103, 298] width 205 height 488
click at [79, 226] on span "This is a questionable flood extent" at bounding box center [87, 222] width 144 height 10
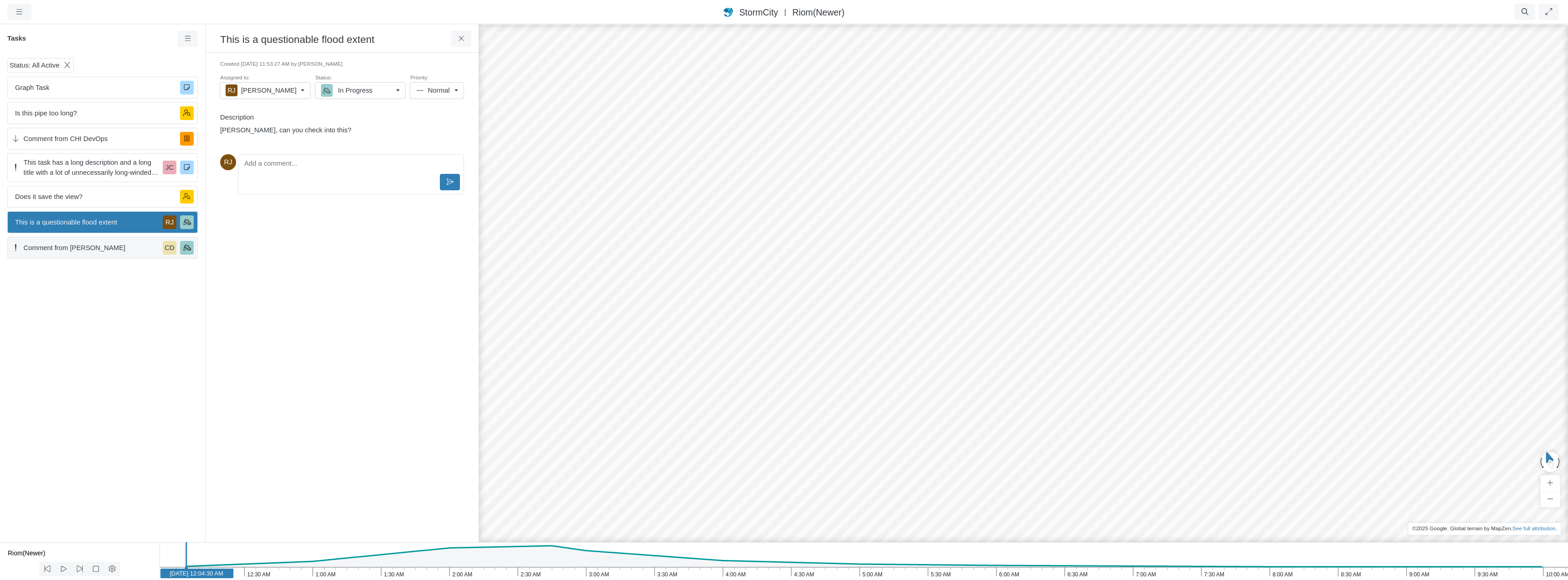
click at [73, 248] on span "Comment from [PERSON_NAME]" at bounding box center [92, 248] width 136 height 10
